Goal: Information Seeking & Learning: Check status

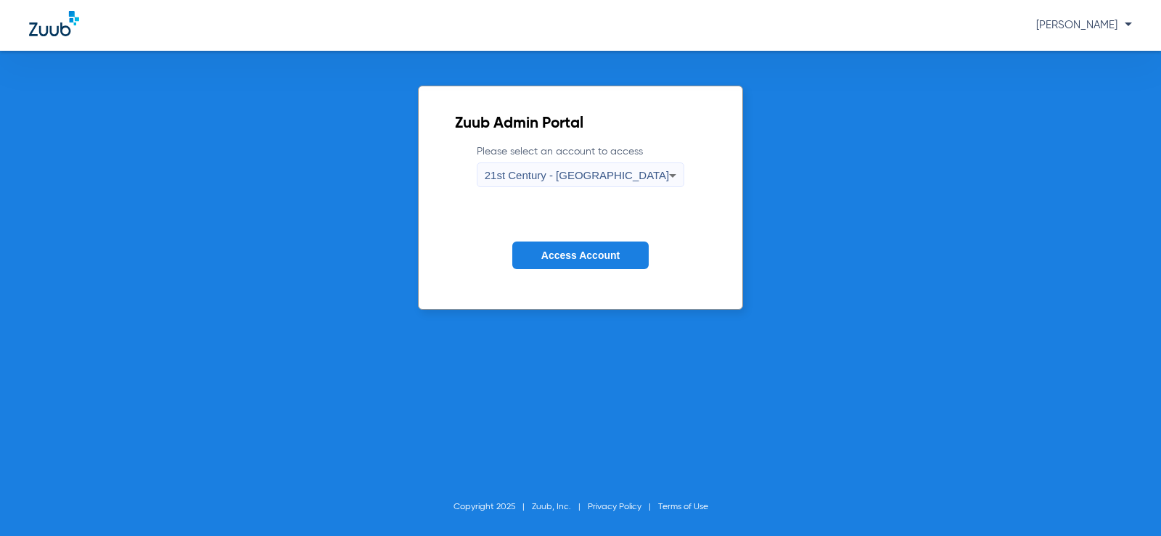
click at [640, 163] on div "21st Century - [GEOGRAPHIC_DATA]" at bounding box center [577, 175] width 185 height 25
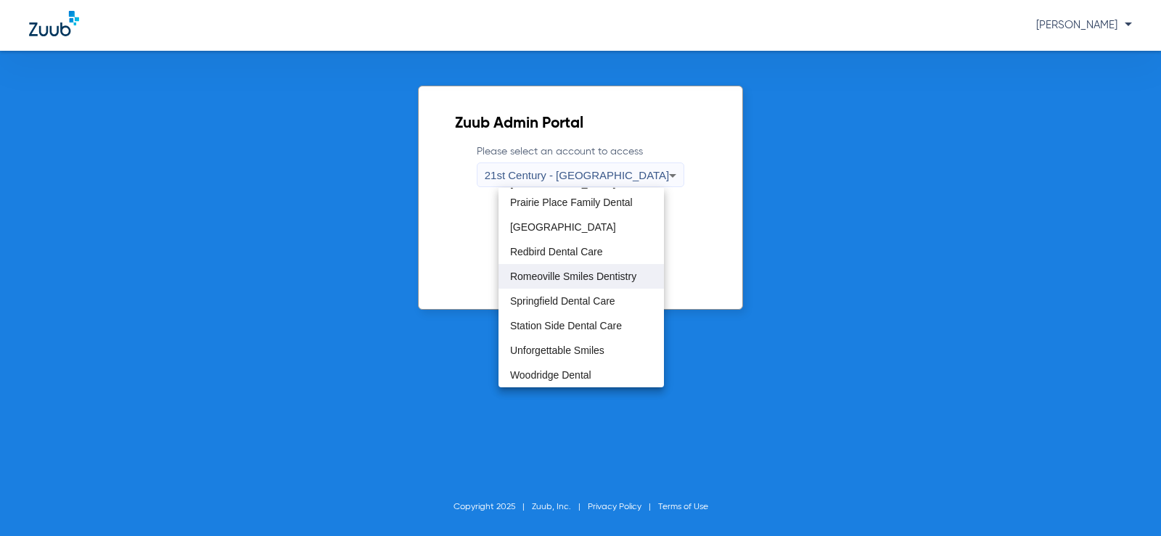
scroll to position [400, 0]
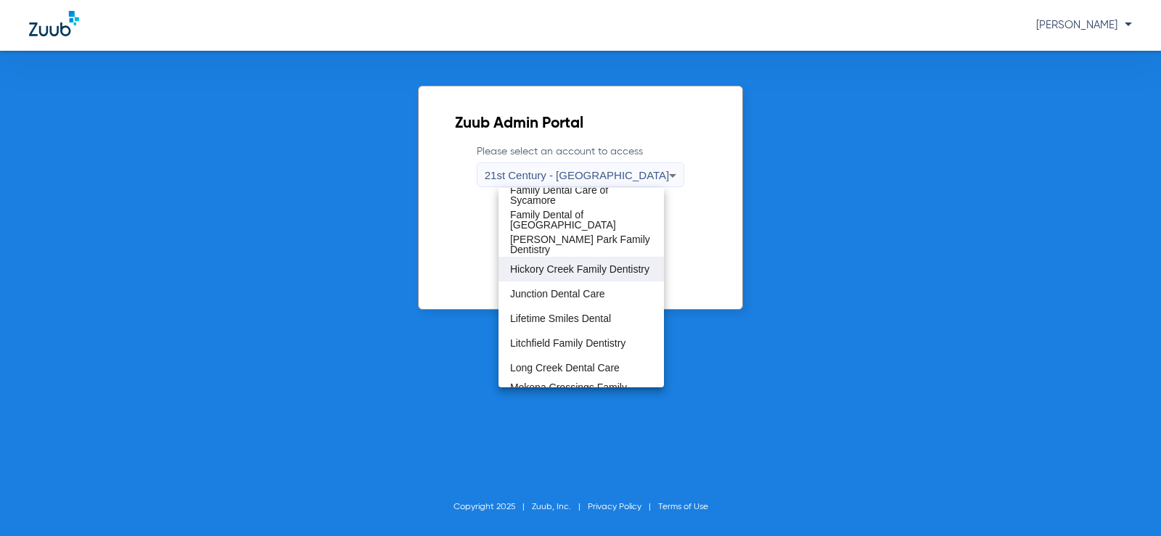
click at [578, 266] on span "Hickory Creek Family Dentistry" at bounding box center [579, 269] width 139 height 10
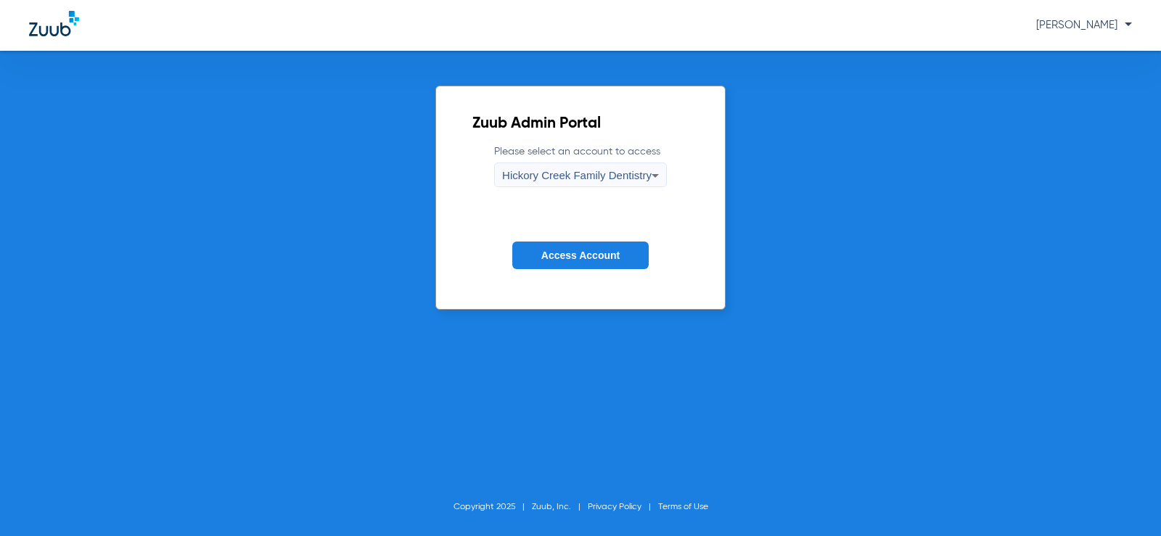
click at [580, 252] on span "Access Account" at bounding box center [580, 256] width 78 height 12
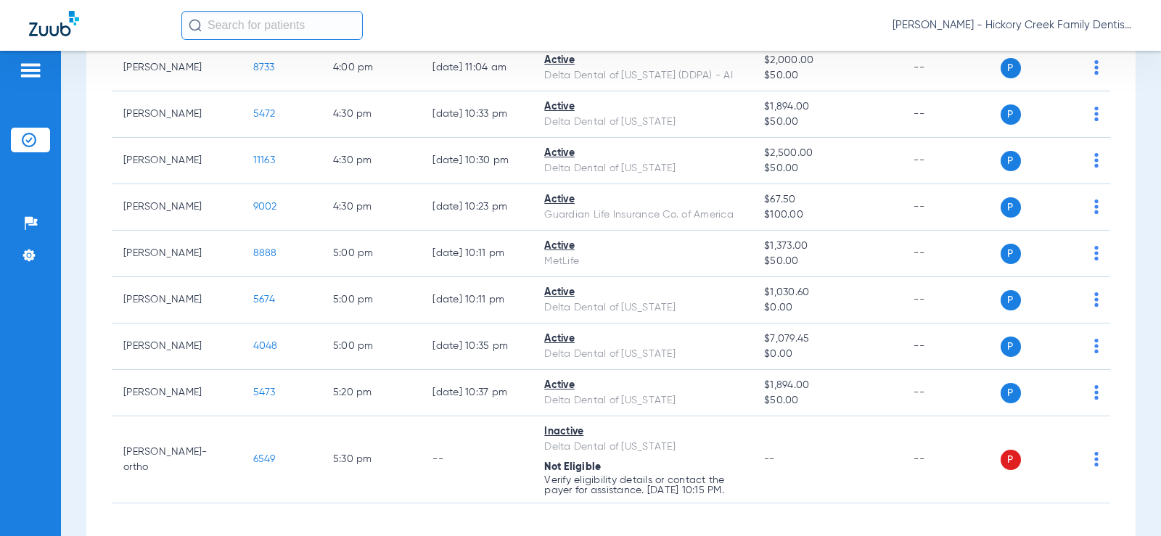
scroll to position [2091, 0]
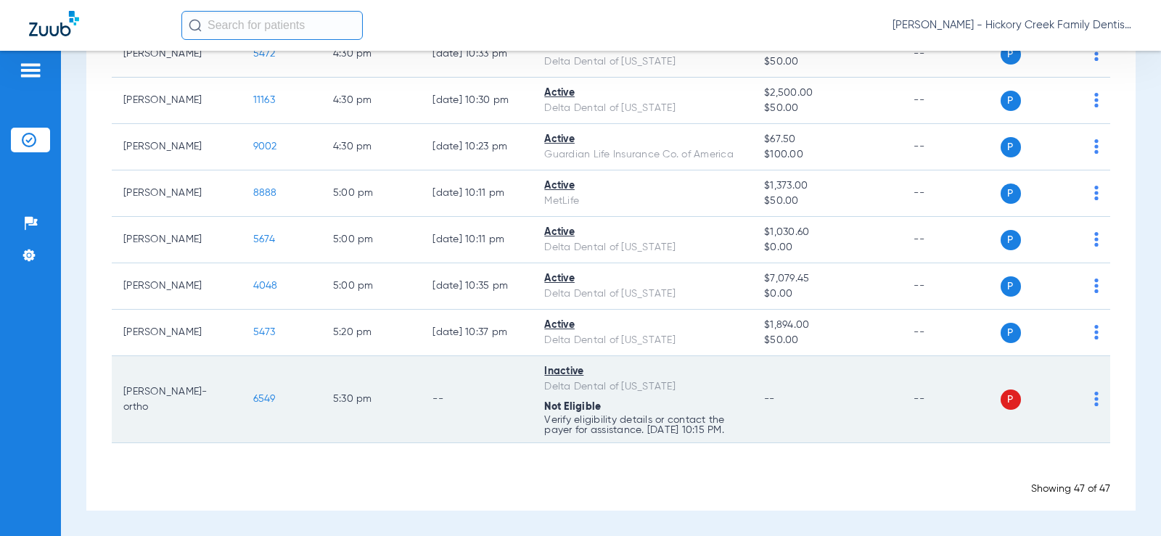
click at [242, 399] on td "6549" at bounding box center [282, 399] width 80 height 87
click at [253, 399] on span "6549" at bounding box center [264, 399] width 22 height 10
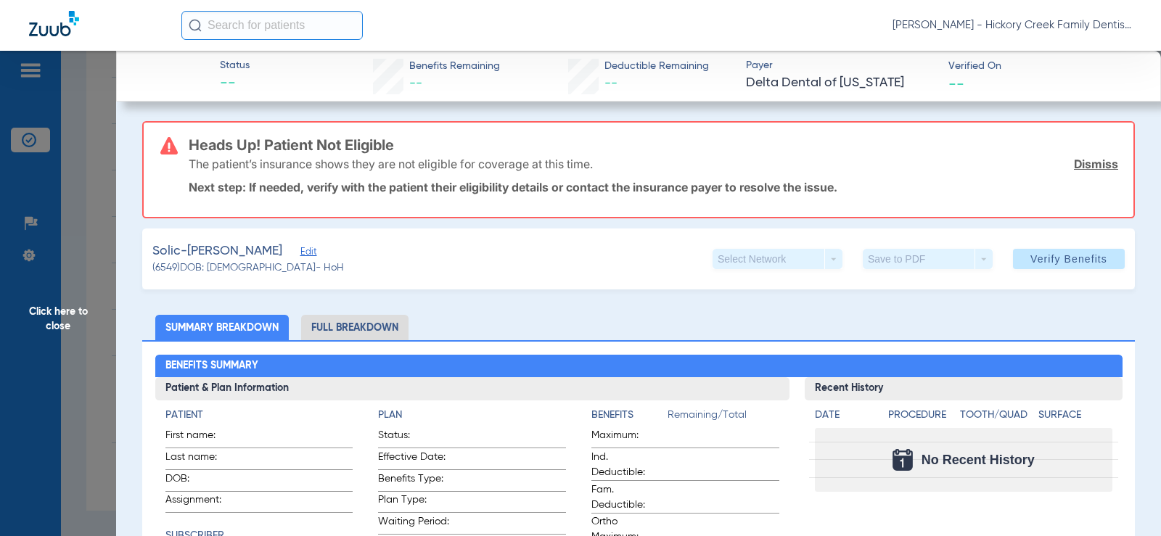
scroll to position [0, 0]
click at [320, 317] on li "Full Breakdown" at bounding box center [354, 328] width 107 height 25
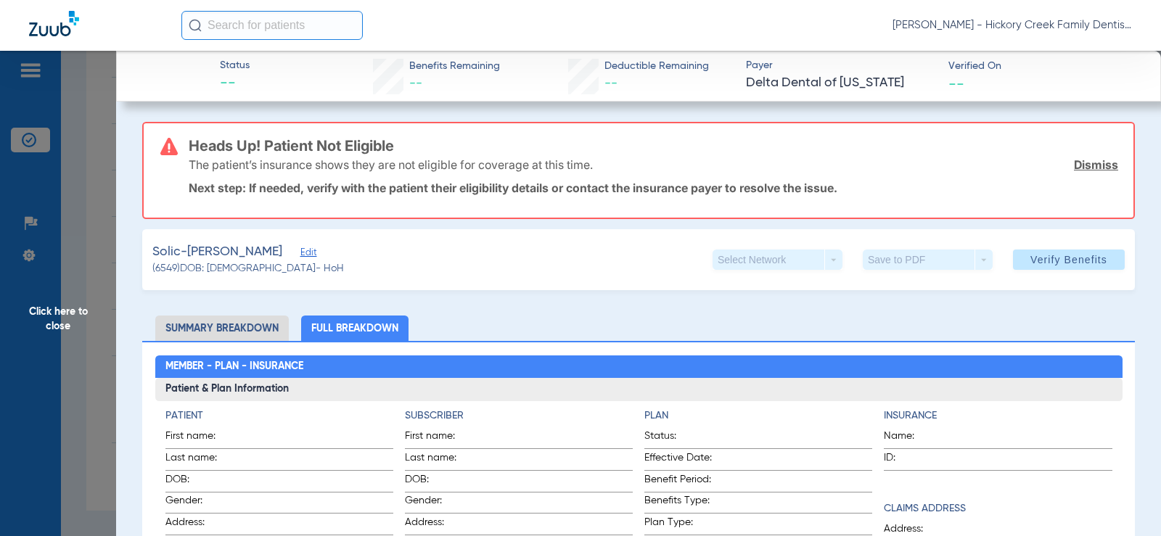
click at [96, 209] on span "Click here to close" at bounding box center [58, 319] width 116 height 536
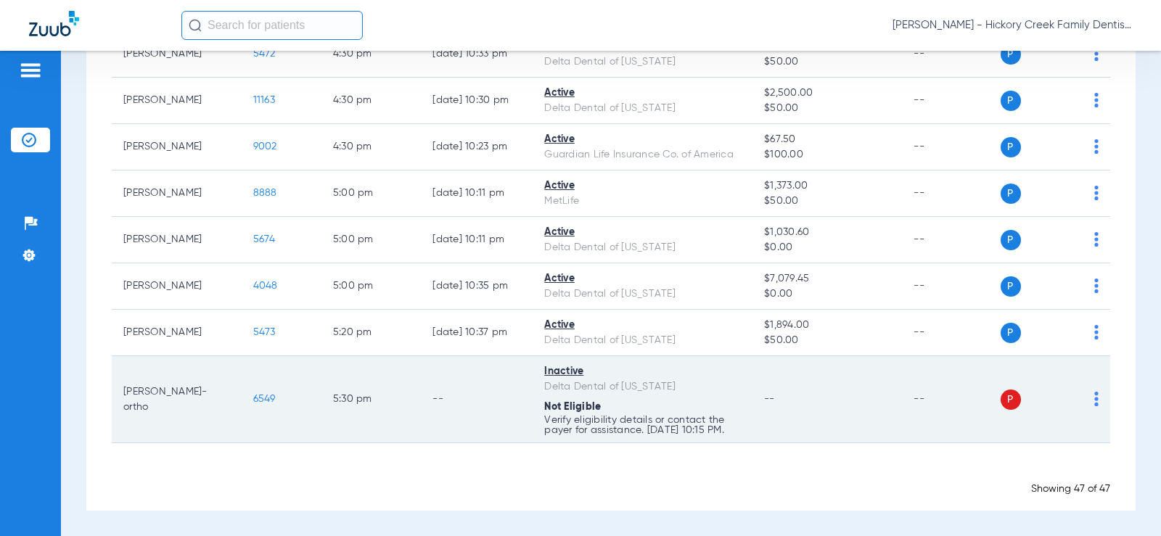
click at [254, 403] on span "6549" at bounding box center [264, 399] width 22 height 10
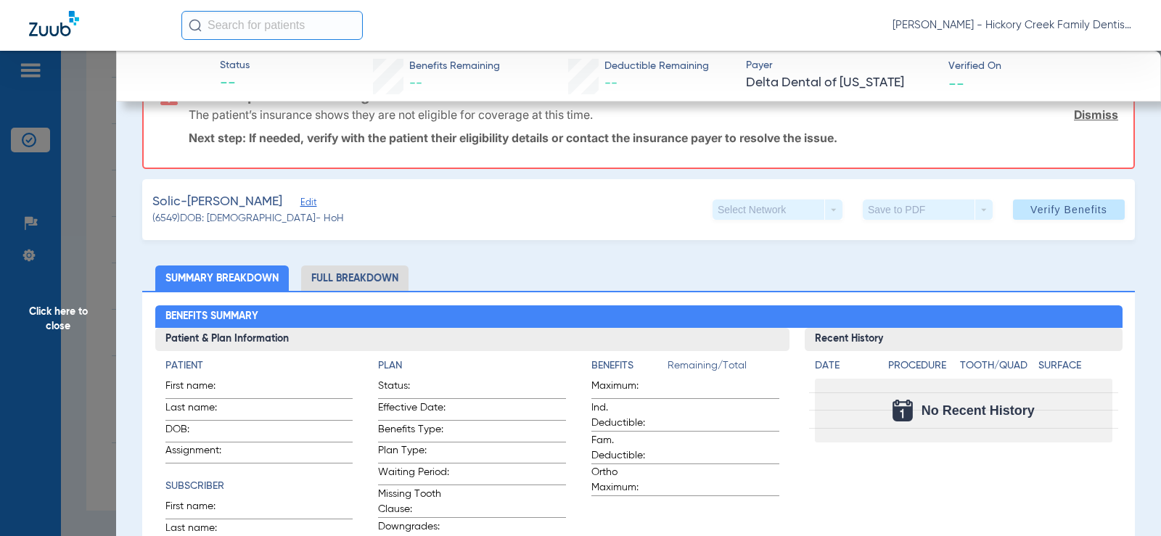
scroll to position [73, 0]
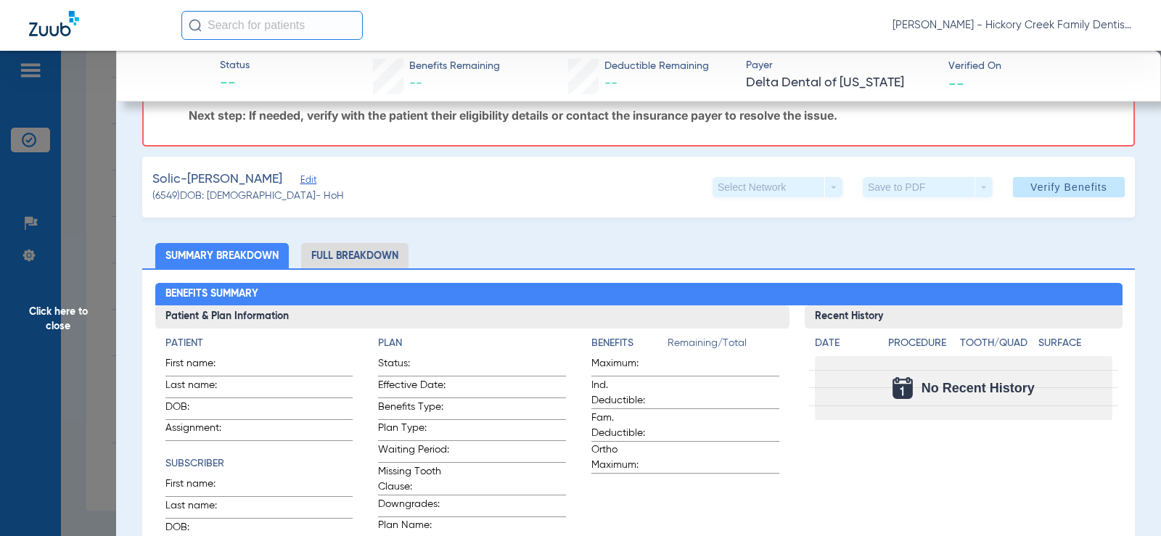
click at [92, 379] on span "Click here to close" at bounding box center [58, 319] width 116 height 536
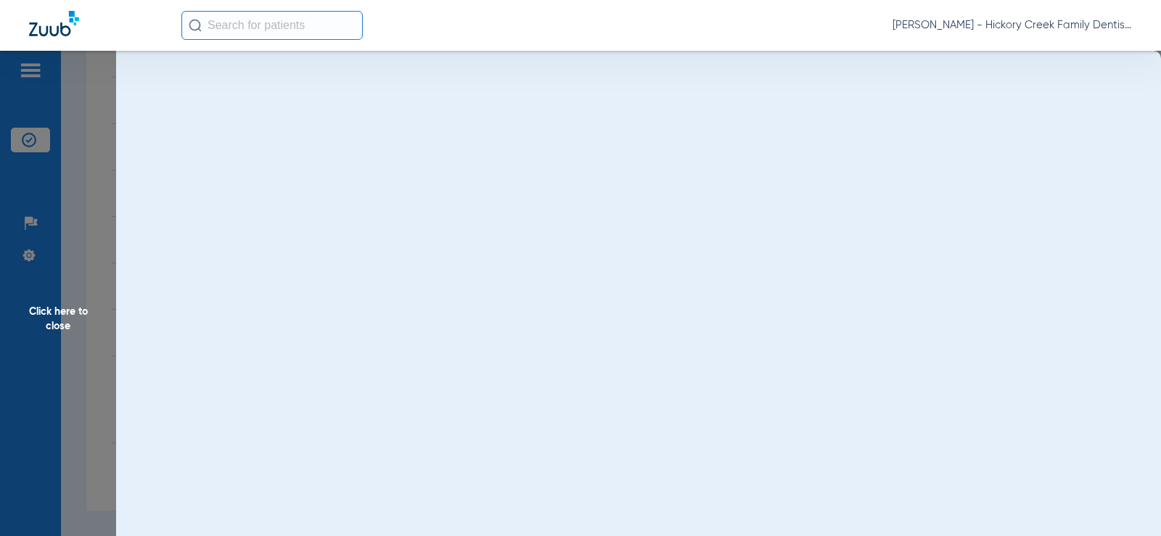
scroll to position [0, 0]
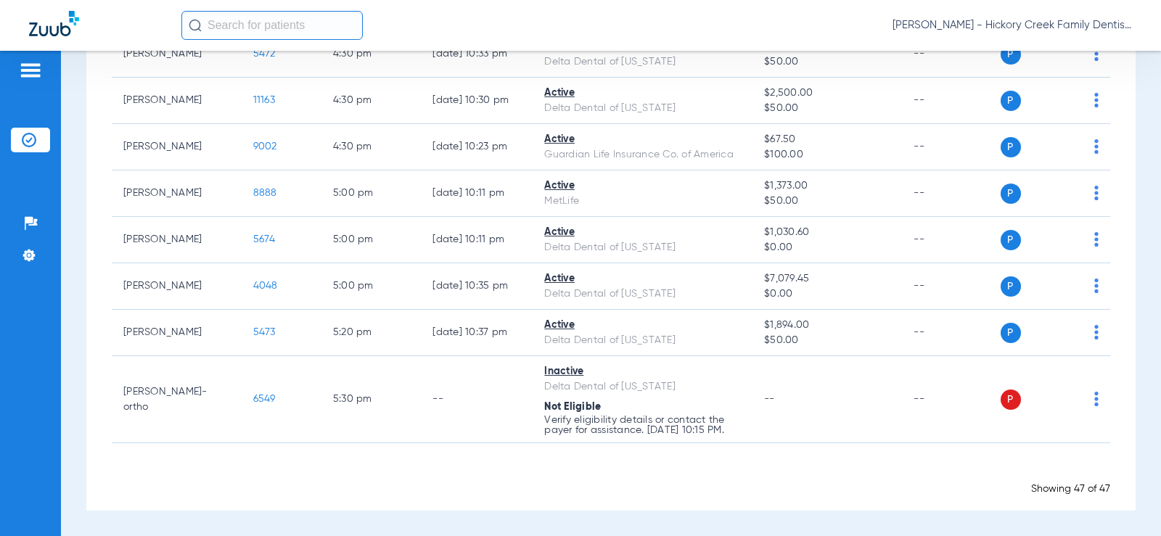
click at [259, 25] on input "text" at bounding box center [271, 25] width 181 height 29
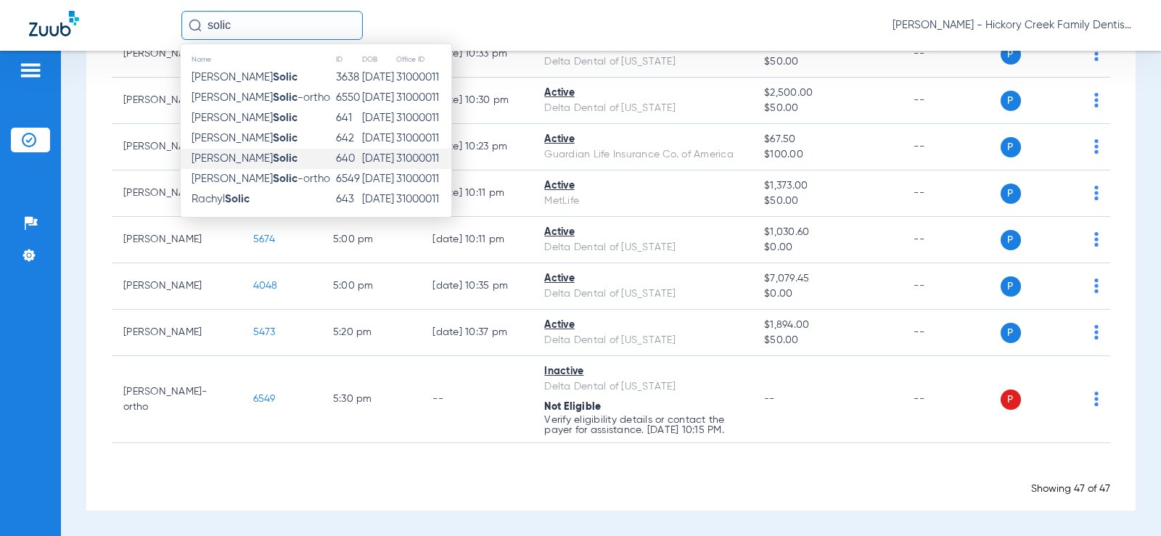
type input "solic"
click at [228, 167] on td "[PERSON_NAME]" at bounding box center [258, 159] width 154 height 20
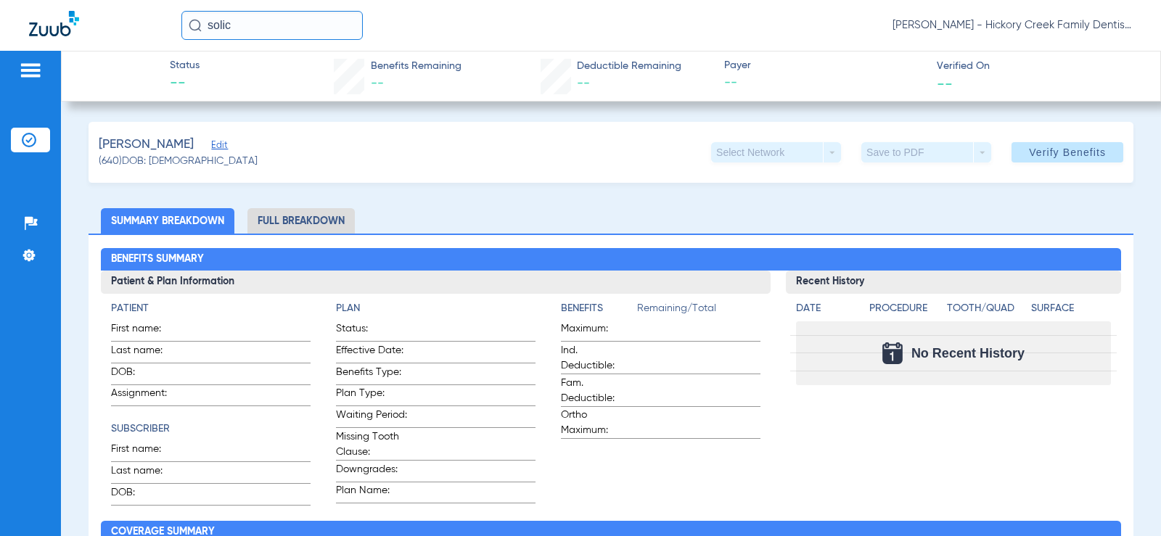
click at [301, 209] on li "Full Breakdown" at bounding box center [300, 220] width 107 height 25
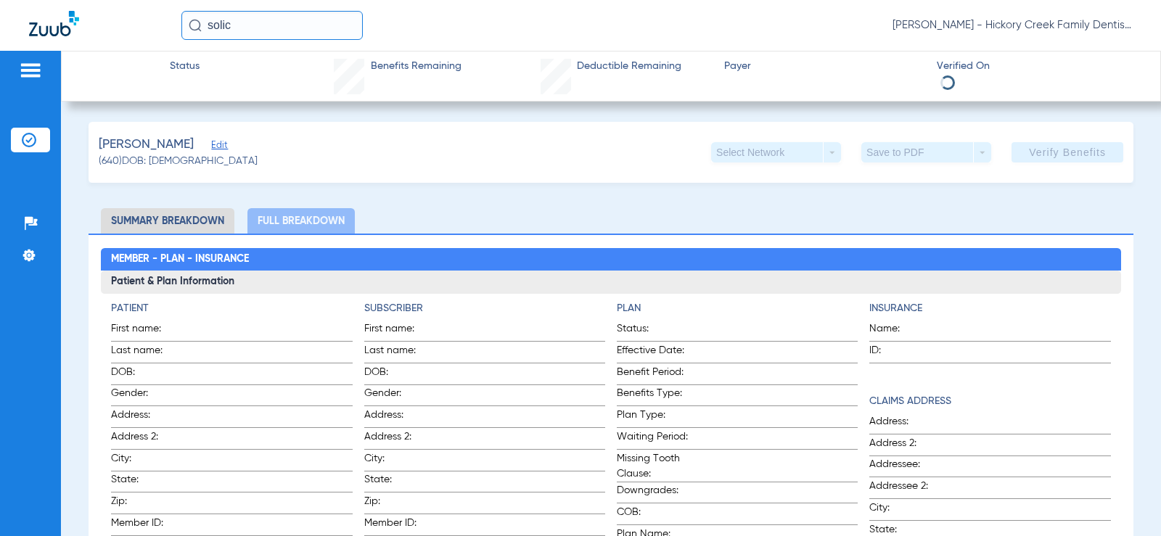
click at [189, 222] on li "Summary Breakdown" at bounding box center [167, 220] width 133 height 25
click at [197, 222] on li "Summary Breakdown" at bounding box center [167, 220] width 133 height 25
